Goal: Check status: Check status

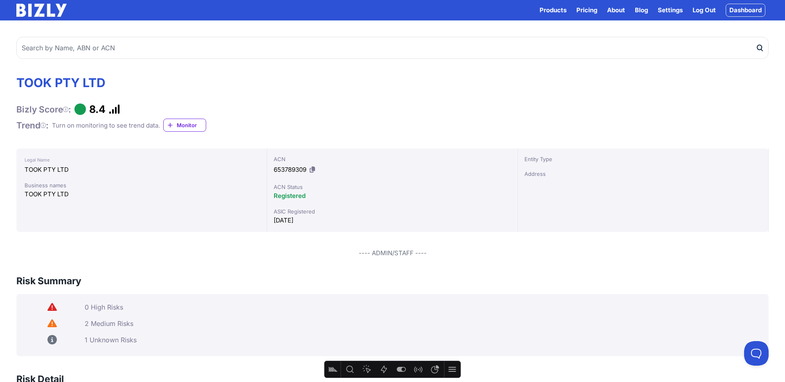
scroll to position [30, 0]
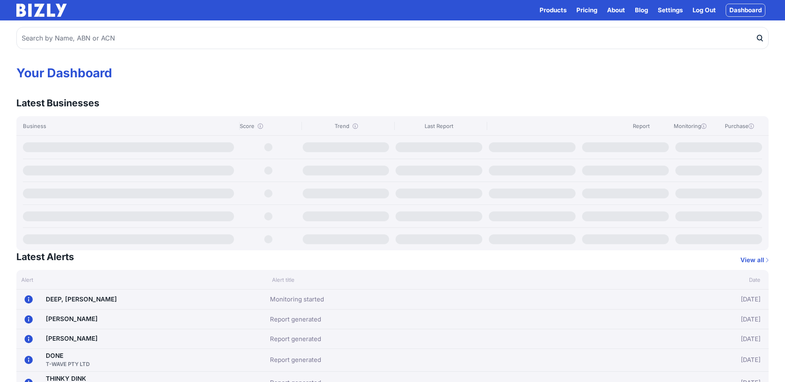
scroll to position [18, 0]
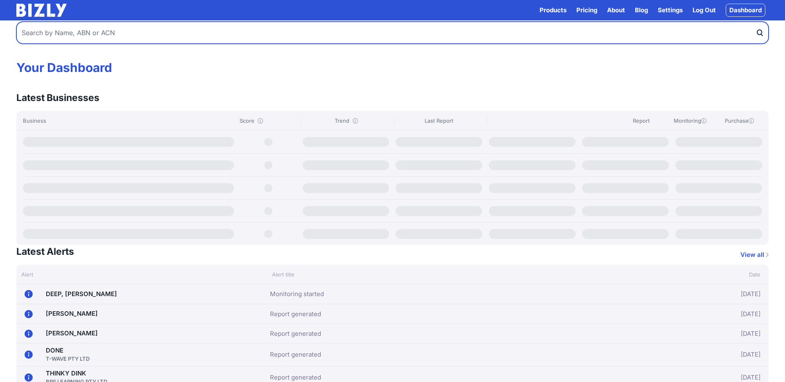
click at [116, 30] on input "text" at bounding box center [392, 33] width 752 height 22
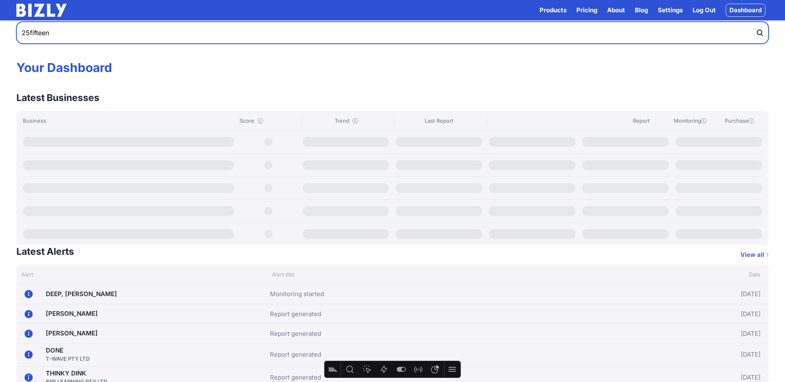
type input "25fifteen"
click at [756, 22] on button "submit" at bounding box center [762, 33] width 13 height 22
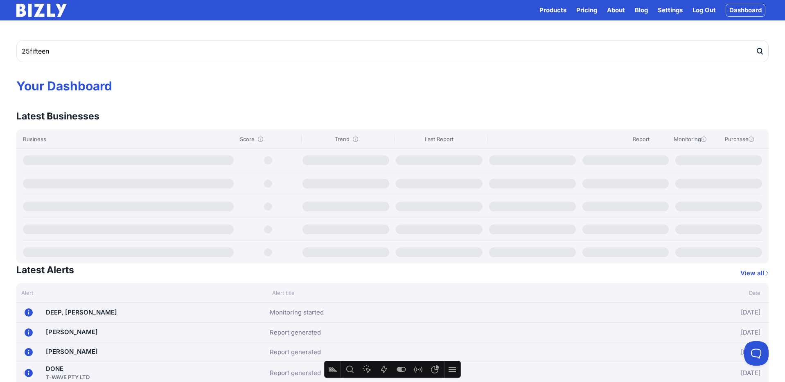
scroll to position [0, 0]
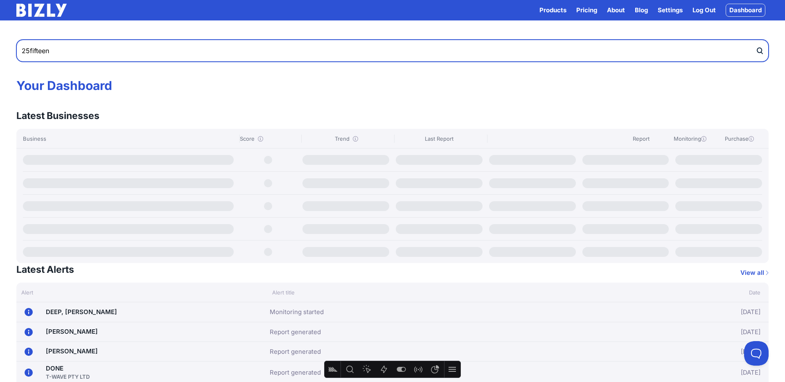
click at [102, 56] on input "25fifteen" at bounding box center [392, 51] width 752 height 22
click at [755, 40] on button "submit" at bounding box center [761, 51] width 13 height 22
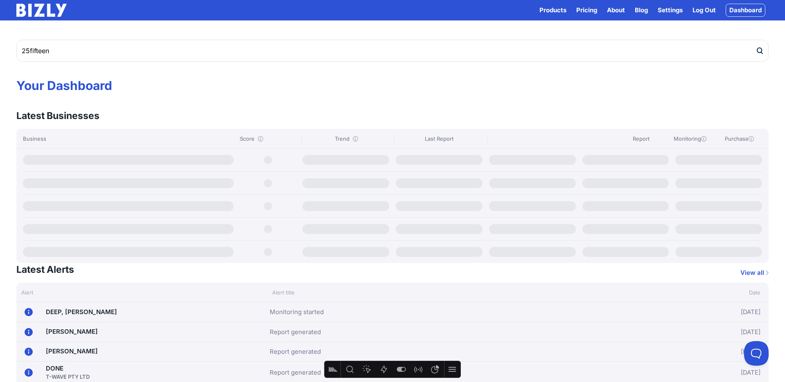
click at [760, 53] on icon "submit" at bounding box center [759, 51] width 8 height 9
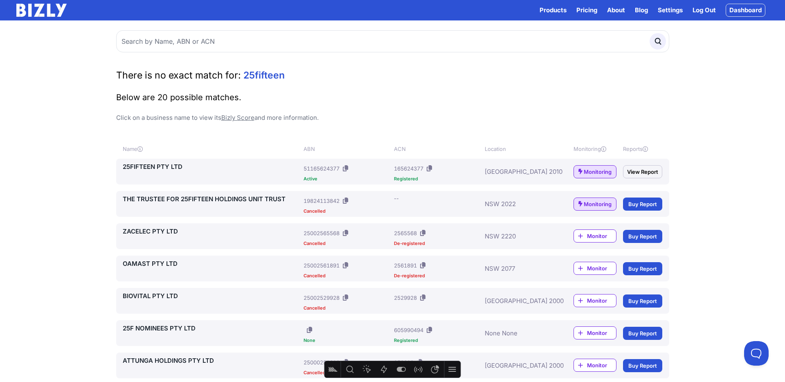
click at [646, 170] on link "View Report" at bounding box center [642, 171] width 39 height 13
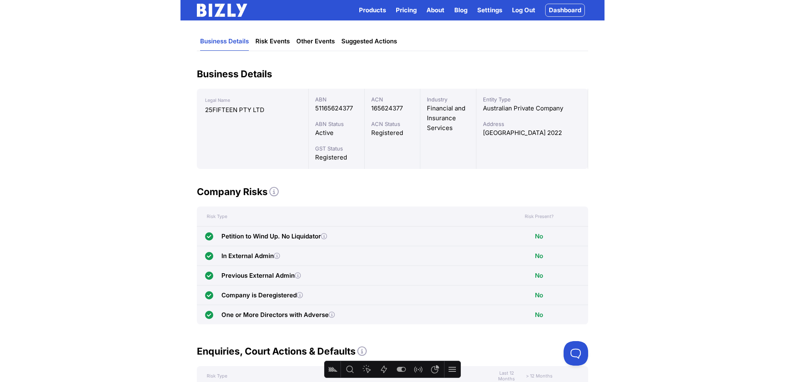
scroll to position [56, 0]
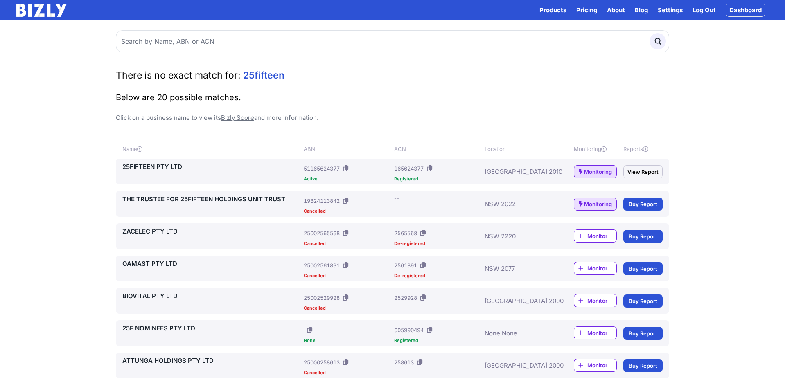
click at [644, 173] on link "View Report" at bounding box center [642, 171] width 39 height 13
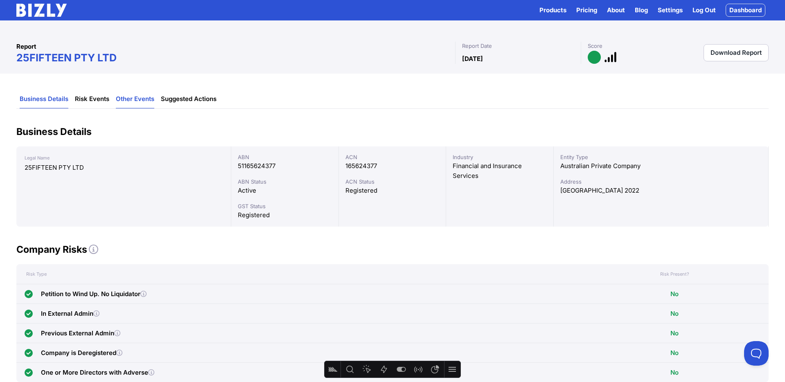
click at [136, 100] on link "Other Events" at bounding box center [135, 99] width 38 height 18
click at [208, 101] on link "Suggested Actions" at bounding box center [189, 99] width 56 height 18
